Goal: Task Accomplishment & Management: Manage account settings

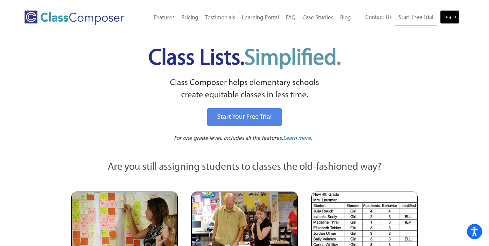
click at [441, 13] on link "Log In" at bounding box center [449, 17] width 19 height 14
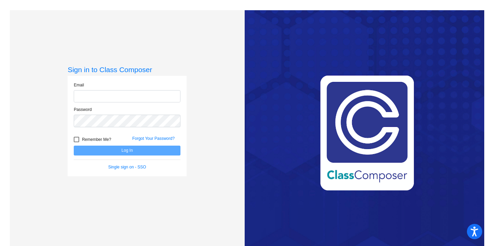
type input "[EMAIL_ADDRESS][DOMAIN_NAME]"
click at [133, 153] on button "Log In" at bounding box center [127, 151] width 107 height 10
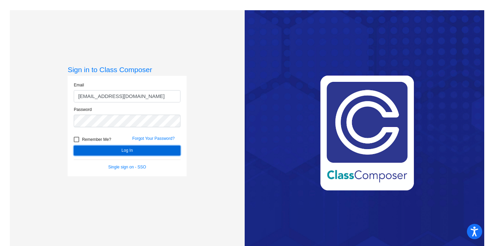
click at [133, 153] on button "Log In" at bounding box center [127, 151] width 107 height 10
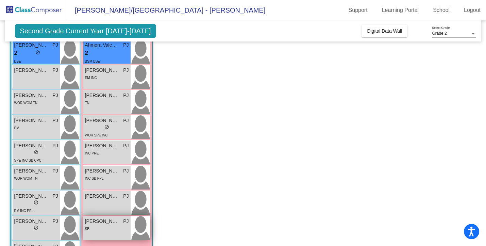
scroll to position [122, 0]
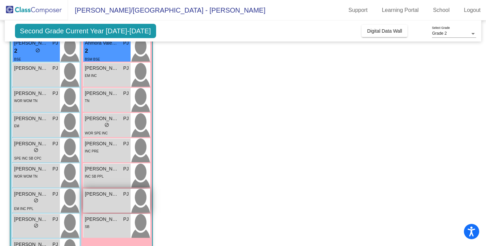
click at [107, 195] on span "[PERSON_NAME]" at bounding box center [102, 193] width 34 height 7
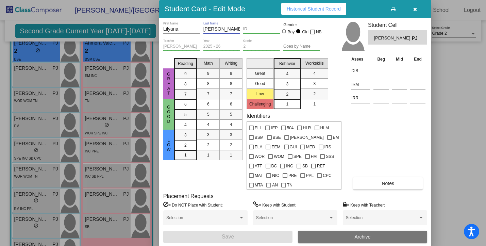
drag, startPoint x: 224, startPoint y: 28, endPoint x: 204, endPoint y: 27, distance: 20.4
click at [204, 27] on input "[PERSON_NAME]" at bounding box center [221, 29] width 37 height 5
click at [415, 8] on icon "button" at bounding box center [415, 9] width 4 height 5
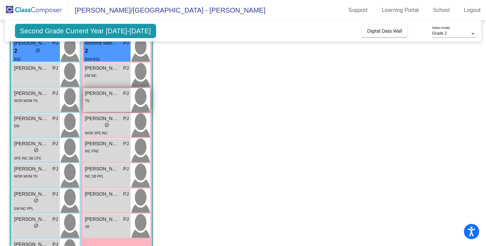
scroll to position [0, 0]
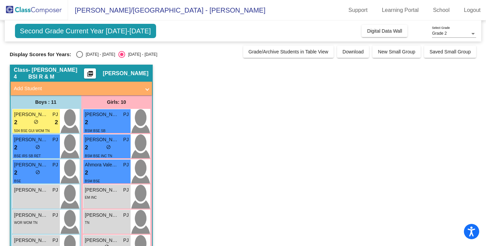
click at [80, 55] on div "Select an option" at bounding box center [79, 54] width 7 height 7
click at [80, 58] on input "[DATE] - [DATE]" at bounding box center [79, 58] width 0 height 0
radio input "true"
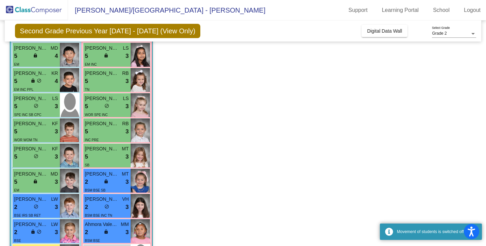
scroll to position [151, 0]
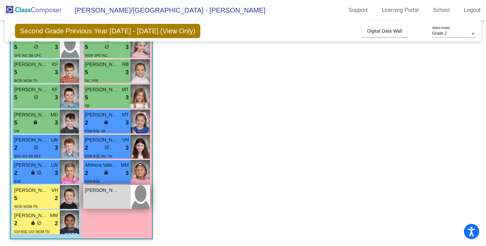
click at [102, 195] on div "[PERSON_NAME] lock do_not_disturb_alt" at bounding box center [106, 197] width 47 height 24
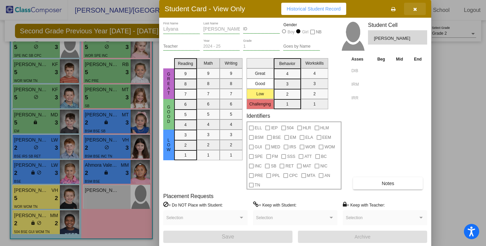
click at [414, 8] on icon "button" at bounding box center [415, 9] width 4 height 5
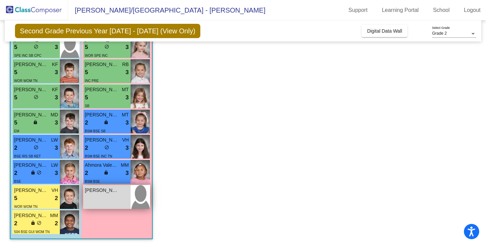
click at [119, 191] on div "[PERSON_NAME]" at bounding box center [107, 190] width 44 height 7
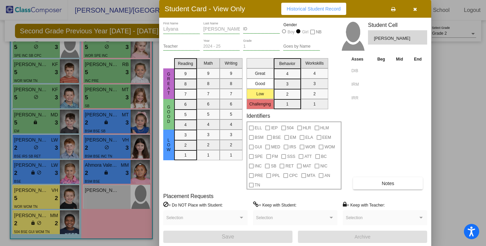
click at [159, 31] on div "Student Card - View Only Historical Student Record [PERSON_NAME] First Name [PE…" at bounding box center [243, 123] width 486 height 246
click at [201, 29] on div "[PERSON_NAME] First Name [PERSON_NAME] Last Name ID Gender Boy Girl NB" at bounding box center [241, 30] width 157 height 17
